Goal: Task Accomplishment & Management: Manage account settings

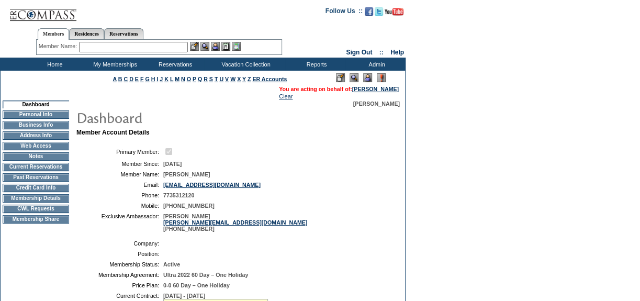
click at [54, 212] on td "CWL Requests" at bounding box center [36, 208] width 66 height 8
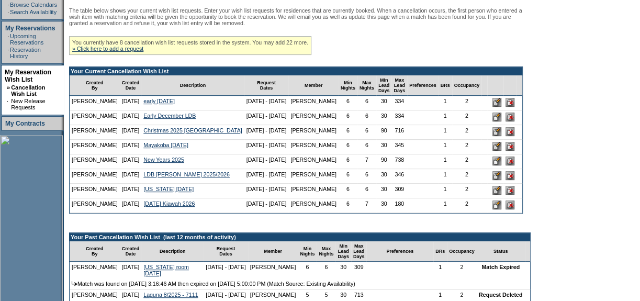
scroll to position [333, 0]
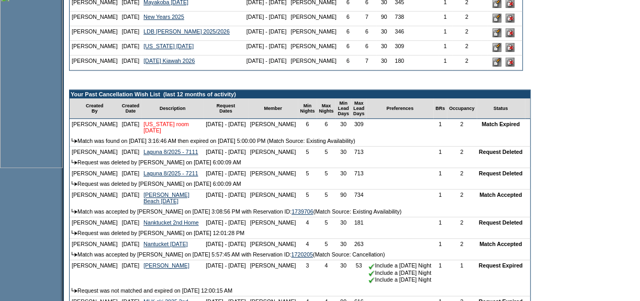
click at [157, 133] on link "[US_STATE] room [DATE]" at bounding box center [165, 127] width 45 height 13
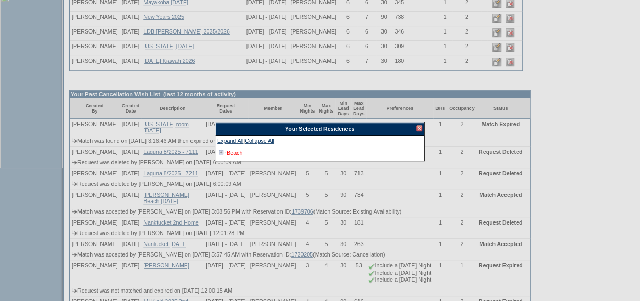
click at [237, 153] on link "Beach" at bounding box center [234, 153] width 16 height 6
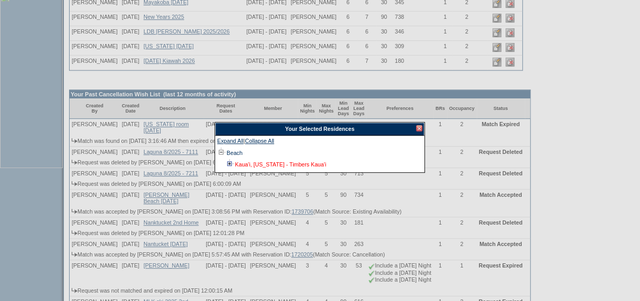
click at [240, 163] on link "Kaua'i, [US_STATE] - Timbers Kaua'i" at bounding box center [280, 164] width 91 height 6
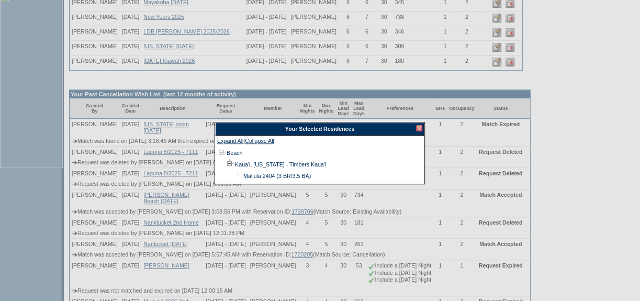
click at [418, 129] on div at bounding box center [419, 128] width 6 height 6
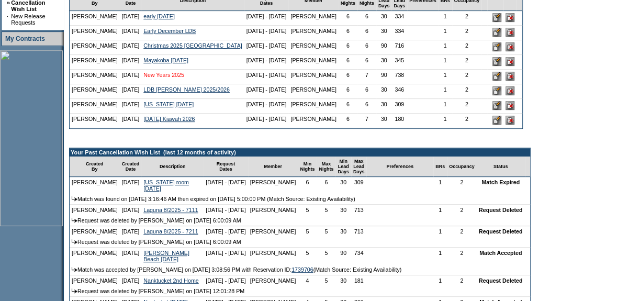
scroll to position [285, 0]
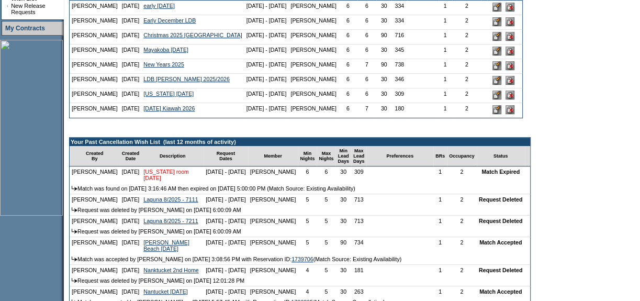
click at [154, 181] on link "Hawaii room 2 May 2026" at bounding box center [165, 174] width 45 height 13
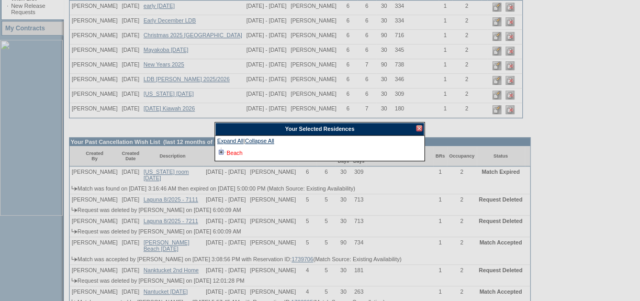
click at [233, 155] on link "Beach" at bounding box center [234, 153] width 16 height 6
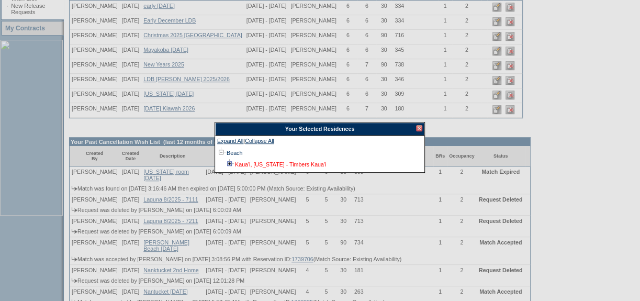
click at [235, 167] on link "Kaua'i, [US_STATE] - Timbers Kaua'i" at bounding box center [280, 164] width 91 height 6
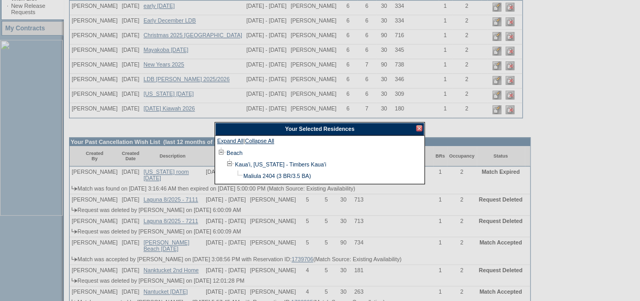
click at [418, 127] on div at bounding box center [419, 128] width 6 height 6
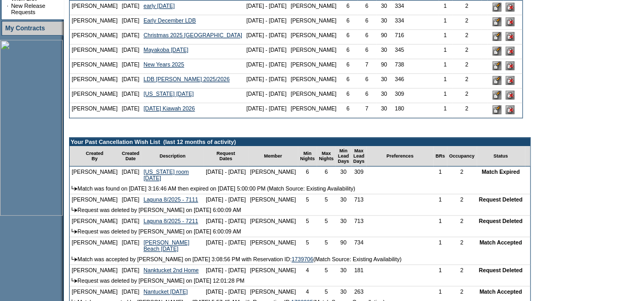
click at [633, 78] on form "Follow Us ::" at bounding box center [320, 159] width 640 height 888
click at [150, 181] on link "Hawaii room 2 May 2026" at bounding box center [165, 174] width 45 height 13
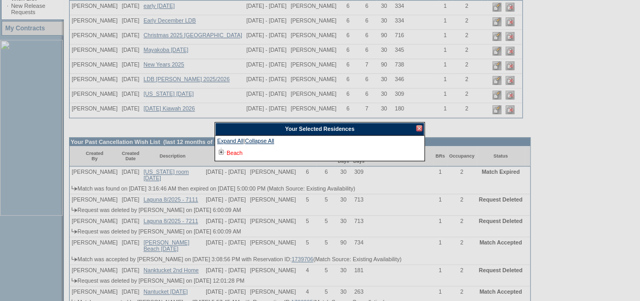
click at [232, 152] on link "Beach" at bounding box center [234, 153] width 16 height 6
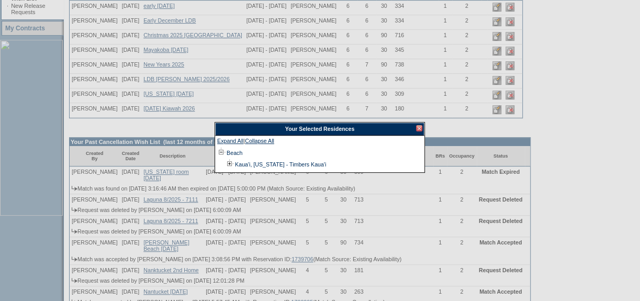
click at [420, 130] on div at bounding box center [419, 128] width 6 height 6
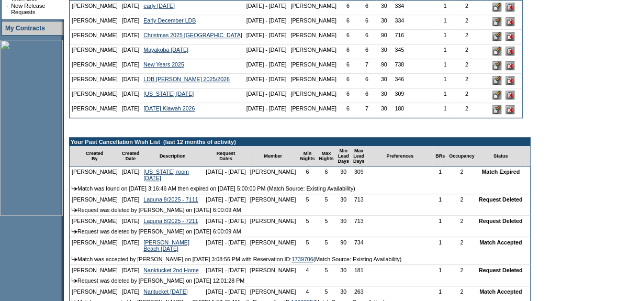
click at [191, 103] on td "Hawaii May 2026" at bounding box center [192, 95] width 103 height 15
click at [190, 97] on link "Hawaii May 2026" at bounding box center [168, 93] width 50 height 6
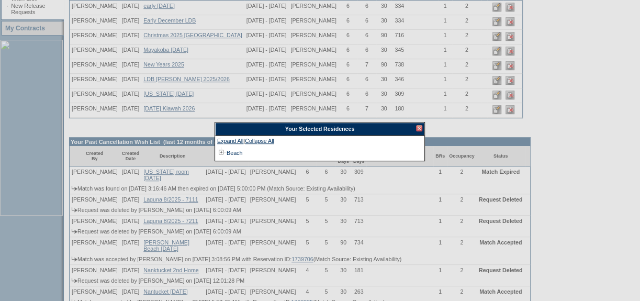
click at [225, 149] on td "Beach" at bounding box center [233, 153] width 17 height 12
click at [227, 151] on link "Beach" at bounding box center [234, 153] width 16 height 6
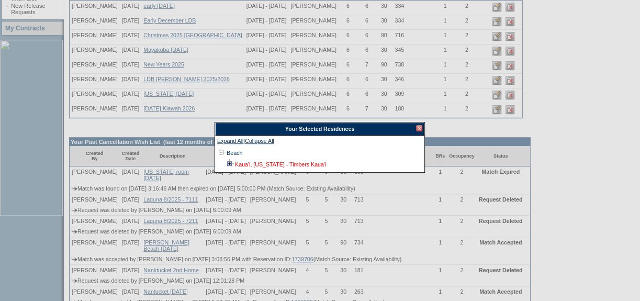
click at [263, 167] on link "Kaua'i, [US_STATE] - Timbers Kaua'i" at bounding box center [280, 164] width 91 height 6
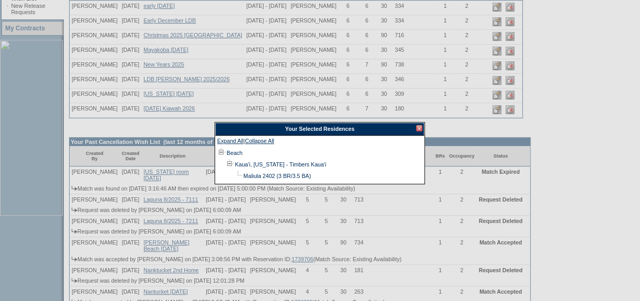
click at [420, 130] on div at bounding box center [419, 128] width 6 height 6
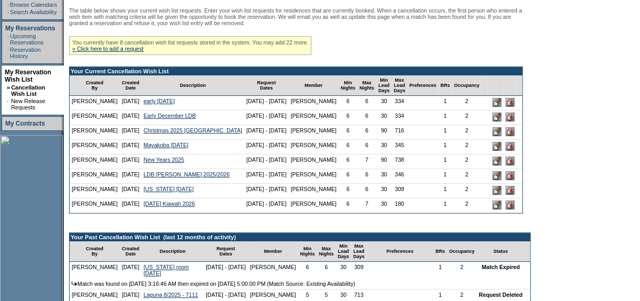
scroll to position [0, 0]
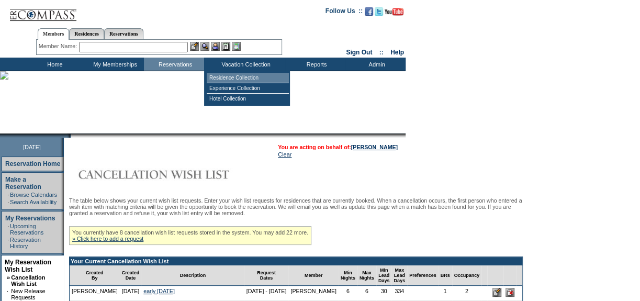
click at [241, 75] on td "Residence Collection" at bounding box center [248, 78] width 82 height 10
